Goal: Find specific page/section: Find specific page/section

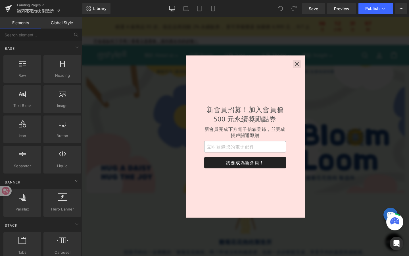
click at [288, 63] on icon "button" at bounding box center [297, 64] width 4 height 4
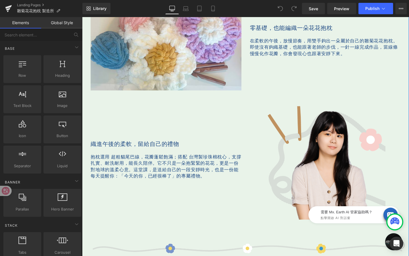
scroll to position [416, 0]
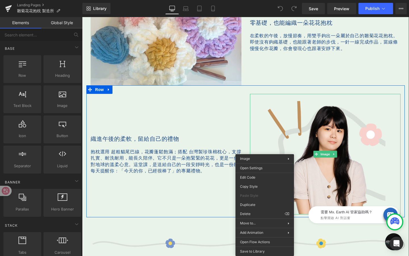
click at [246, 132] on div "Image" at bounding box center [325, 154] width 159 height 121
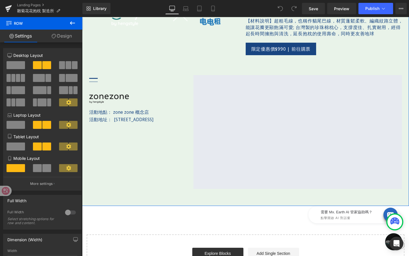
scroll to position [704, 0]
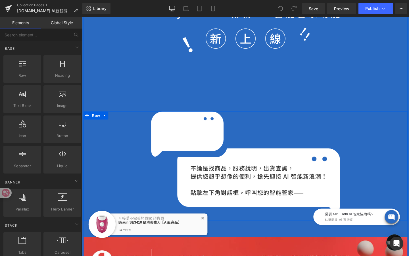
scroll to position [287, 0]
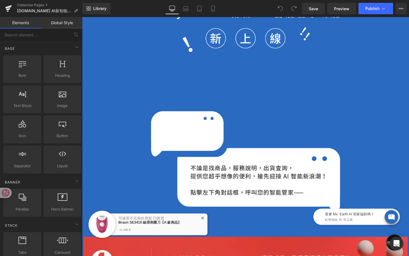
click at [208, 228] on span "✕" at bounding box center [209, 229] width 4 height 4
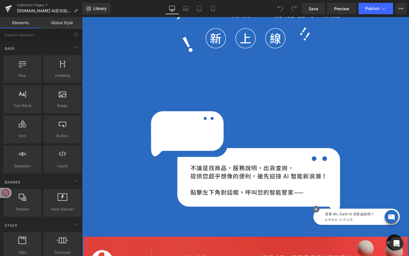
click at [318, 210] on icon at bounding box center [317, 209] width 5 height 5
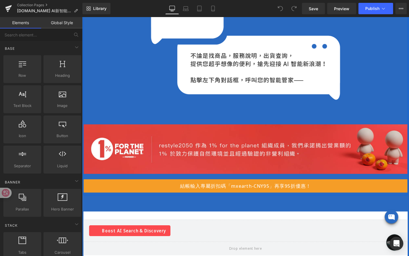
scroll to position [429, 0]
